Goal: Obtain resource: Download file/media

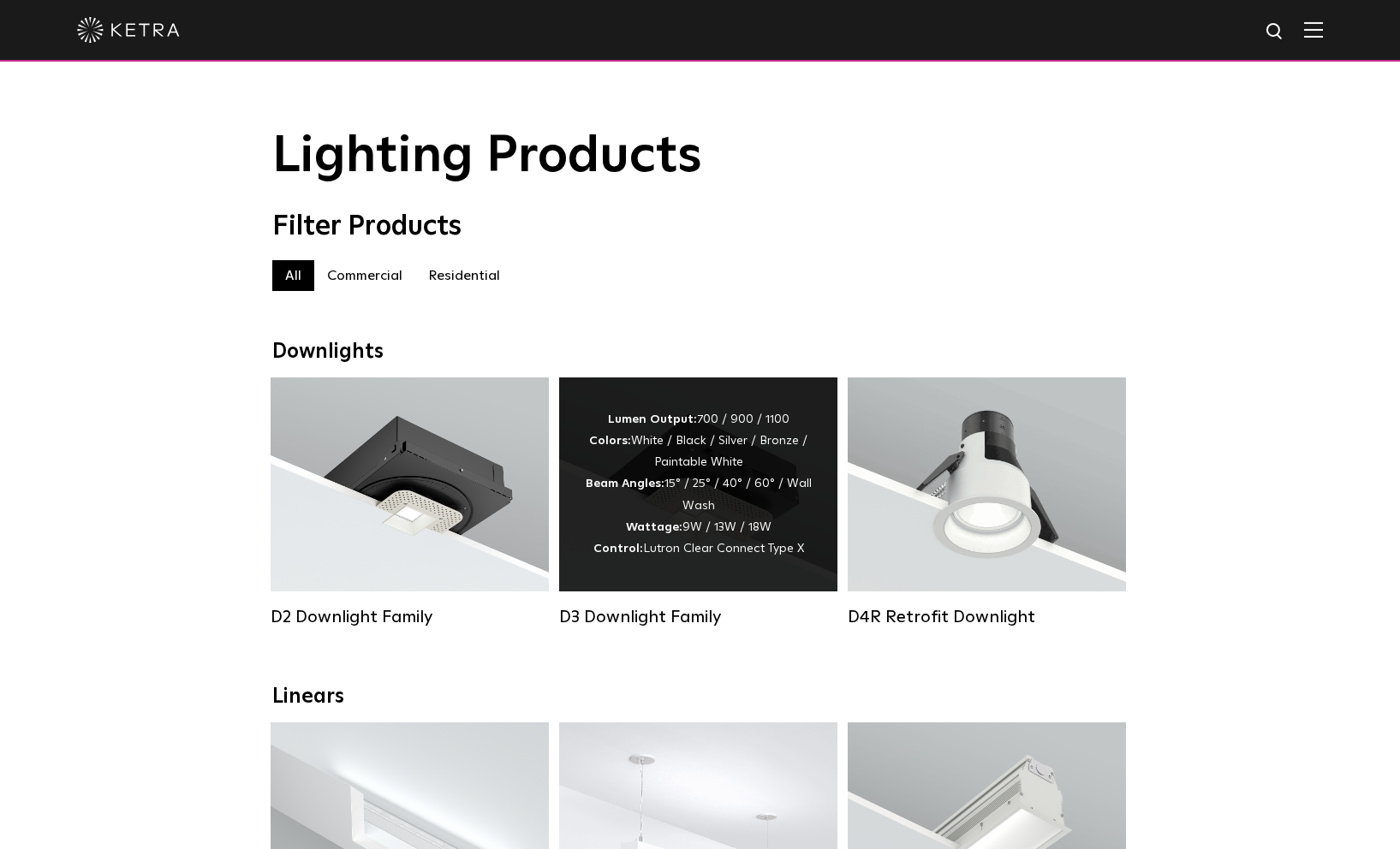
click at [667, 392] on div "Lumen Output: 700 / 900 / 1100 Colors: White / Black / Silver / Bronze / Painta…" at bounding box center [697, 484] width 278 height 214
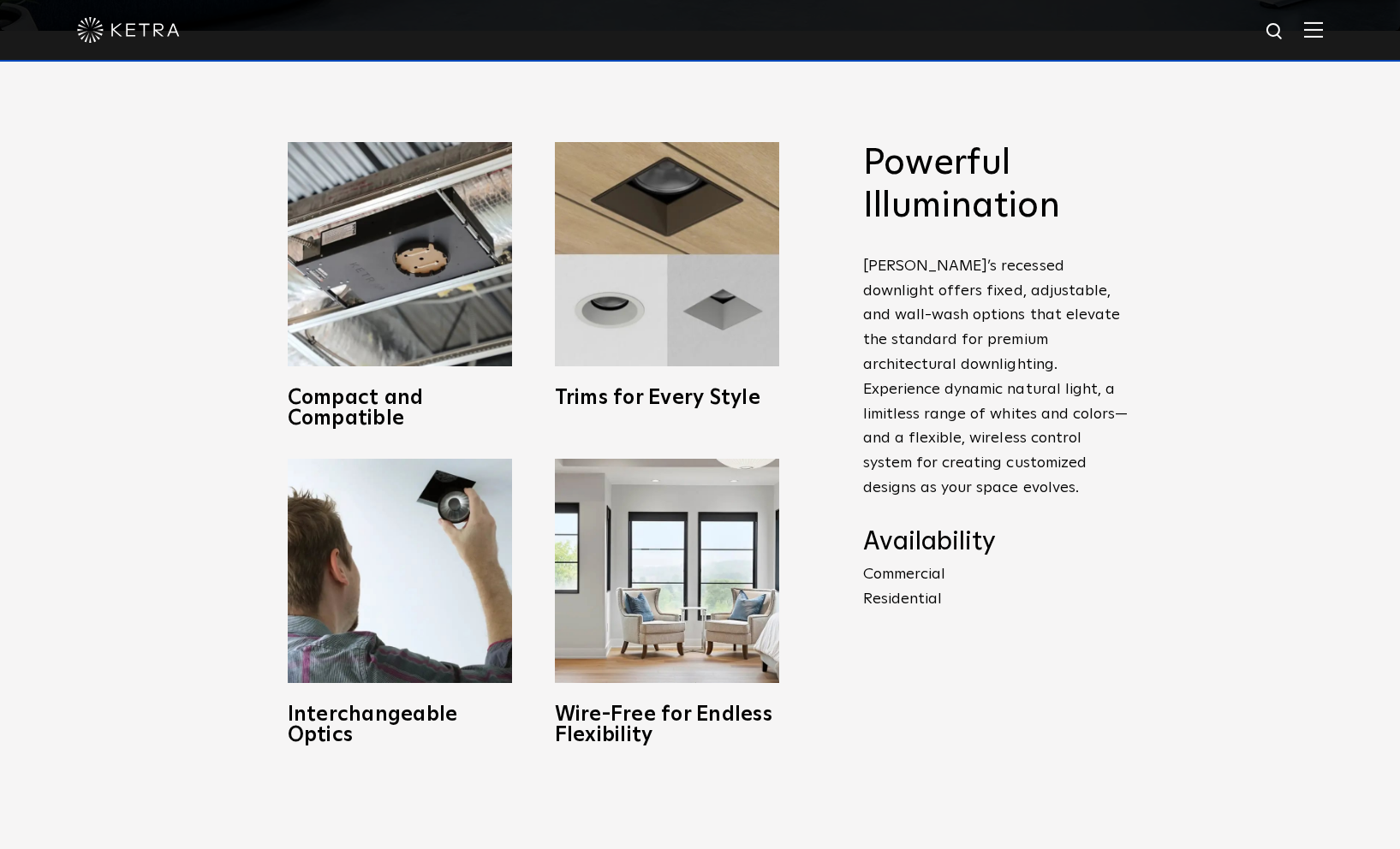
scroll to position [907, 0]
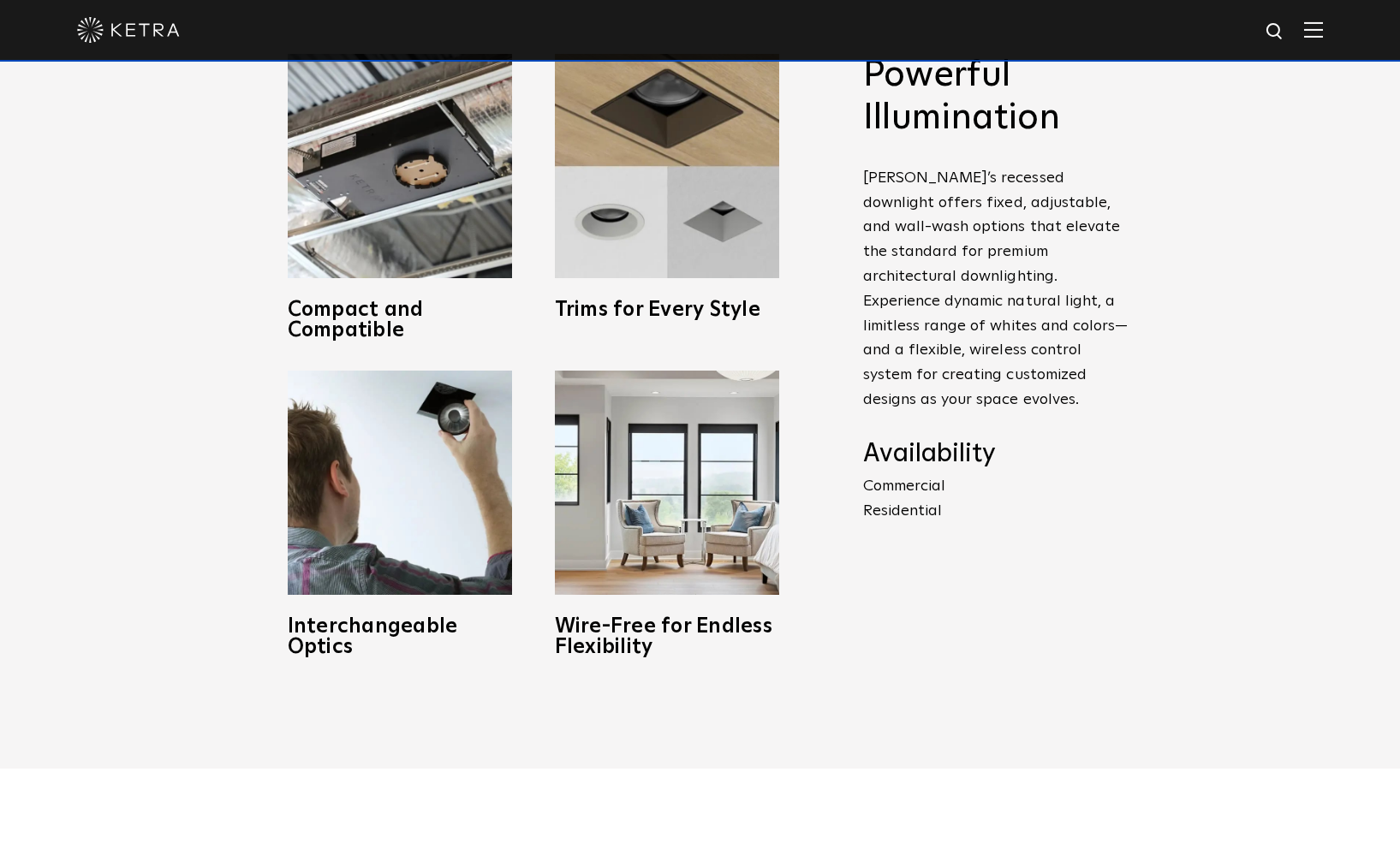
click at [910, 486] on p "Commercial Residential" at bounding box center [996, 499] width 266 height 50
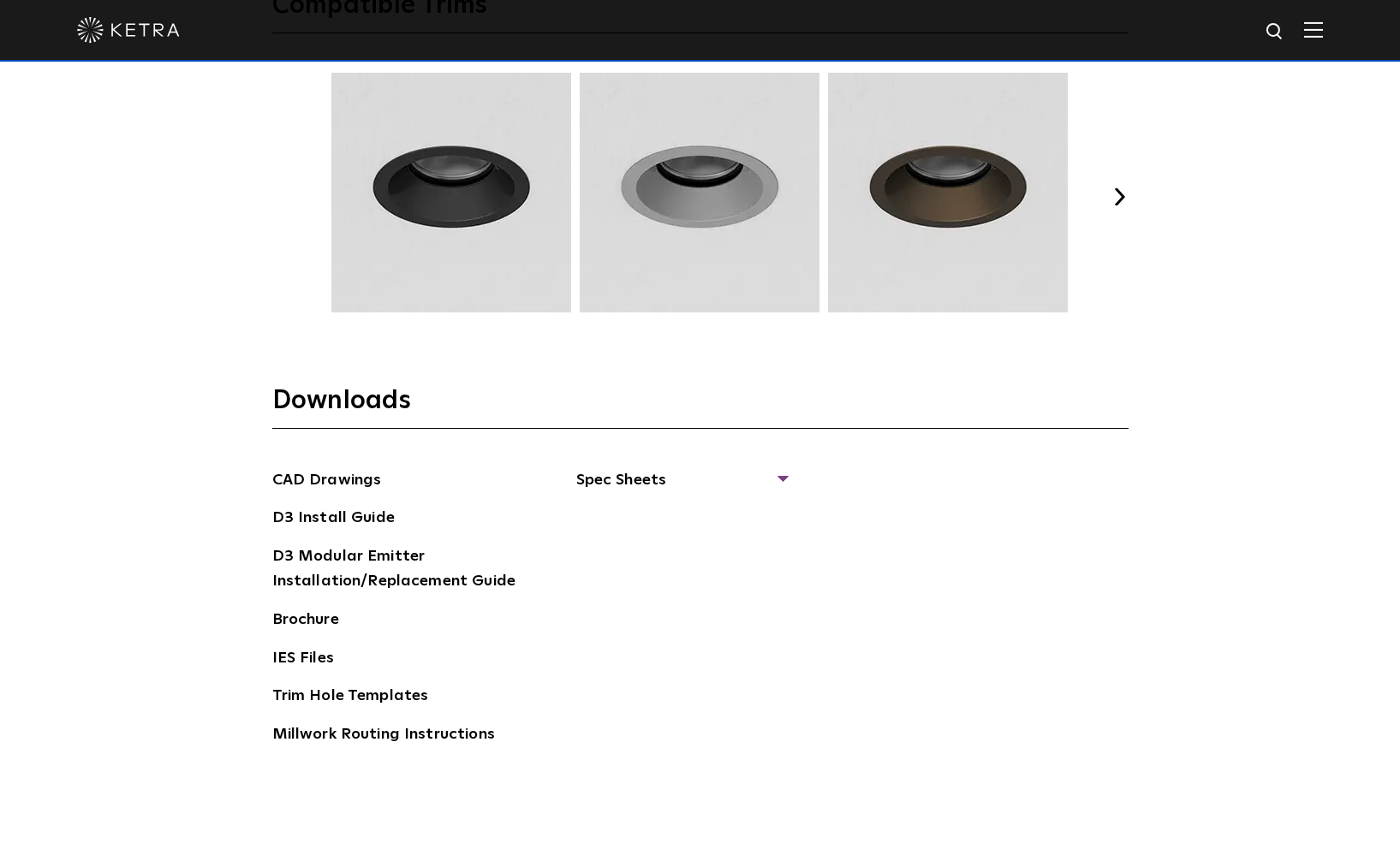
scroll to position [2541, 0]
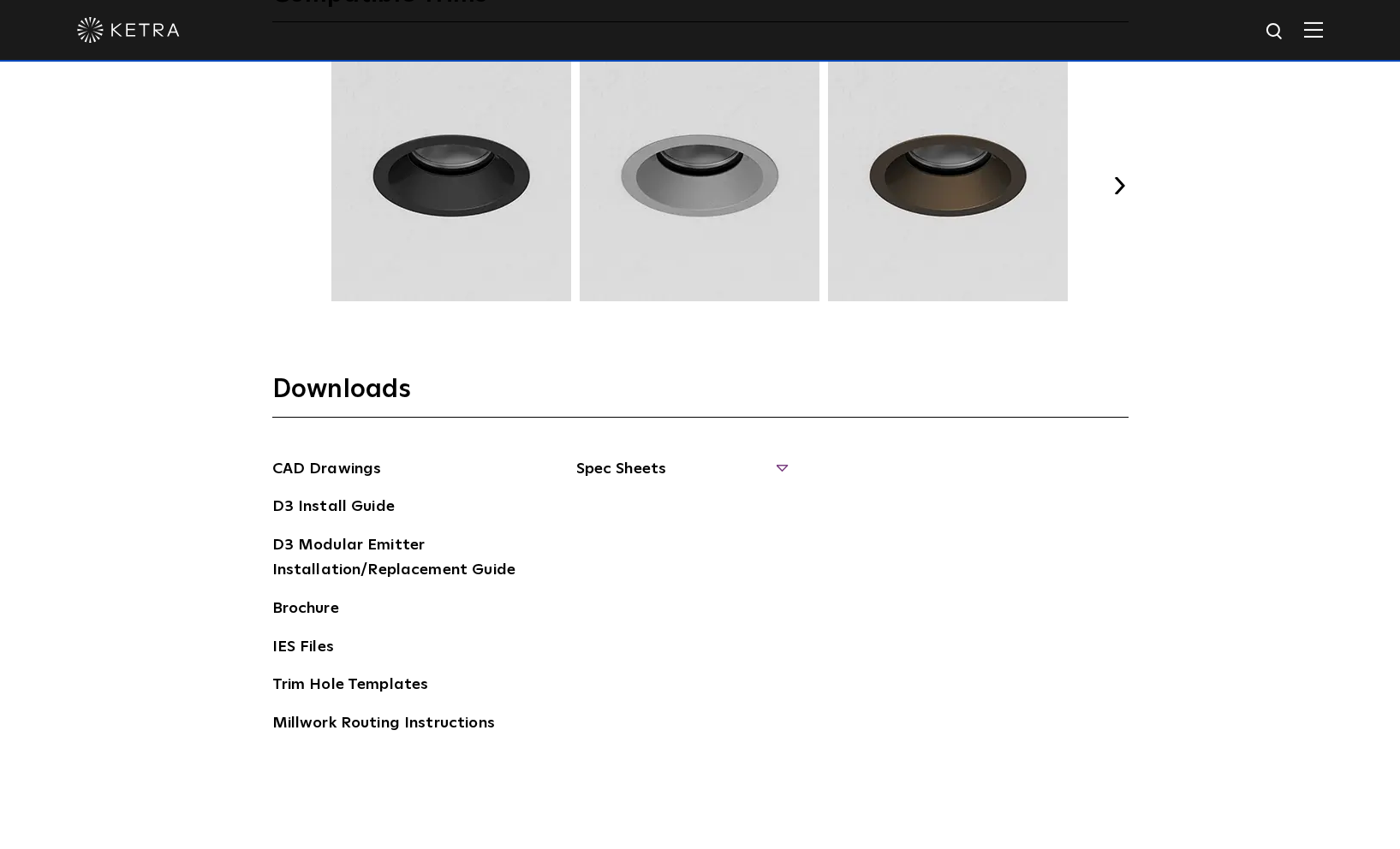
click at [778, 466] on span "Spec Sheets" at bounding box center [681, 476] width 210 height 37
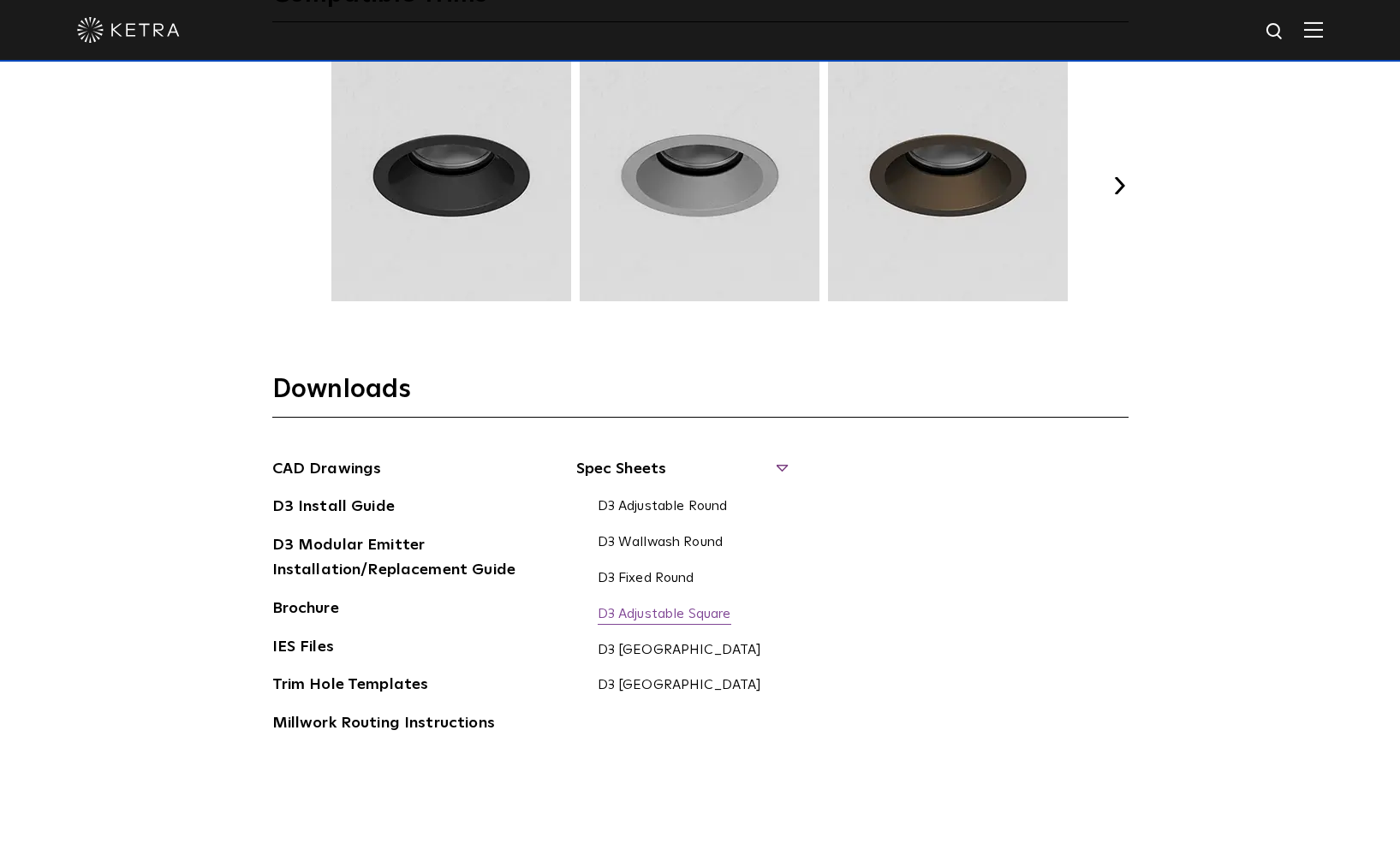
click at [699, 620] on link "D3 Adjustable Square" at bounding box center [664, 616] width 134 height 19
